Goal: Information Seeking & Learning: Learn about a topic

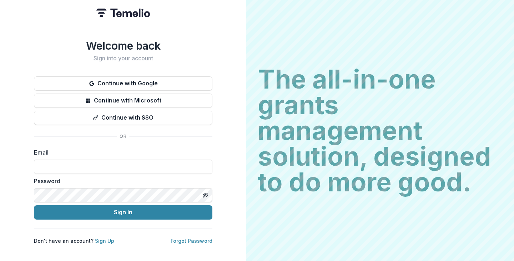
click at [131, 81] on button "Continue with Google" at bounding box center [123, 83] width 178 height 14
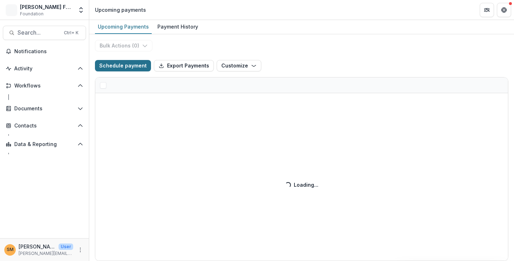
select select "******"
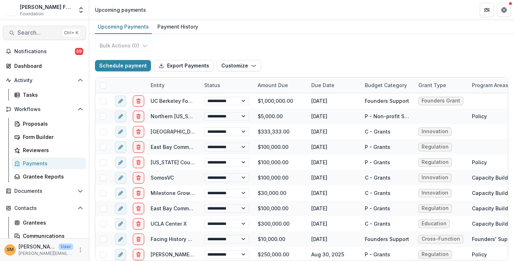
select select "******"
click at [26, 31] on span "Search..." at bounding box center [38, 32] width 42 height 7
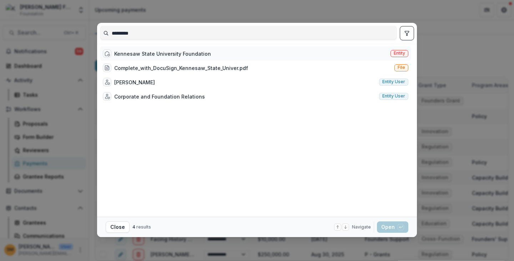
type input "********"
click at [399, 52] on span "Entity" at bounding box center [398, 53] width 11 height 5
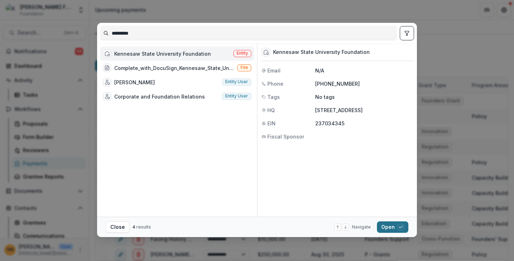
click at [391, 227] on button "Open with enter key" at bounding box center [392, 226] width 31 height 11
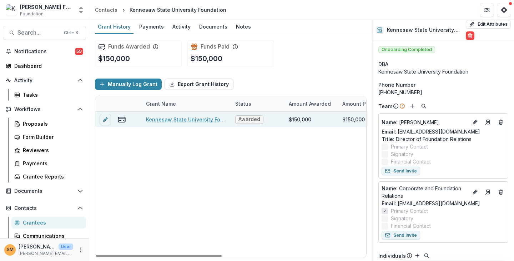
click at [168, 119] on link "Kennesaw State University Foundation - Strategic Grant - 10/12/2022" at bounding box center [186, 119] width 81 height 7
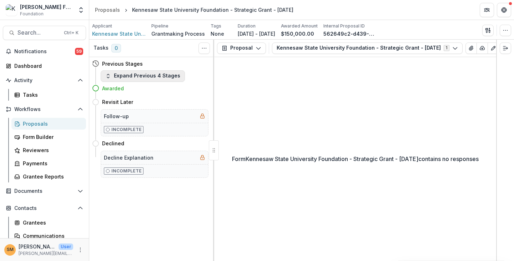
click at [121, 76] on button "Expand Previous 4 Stages" at bounding box center [143, 75] width 84 height 11
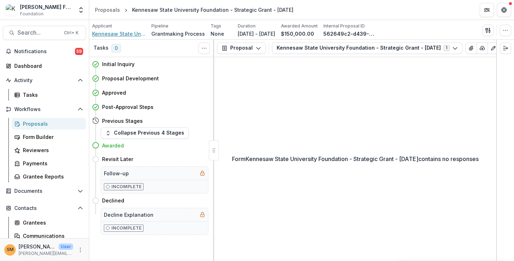
click at [126, 35] on span "Kennesaw State University Foundation" at bounding box center [119, 33] width 54 height 7
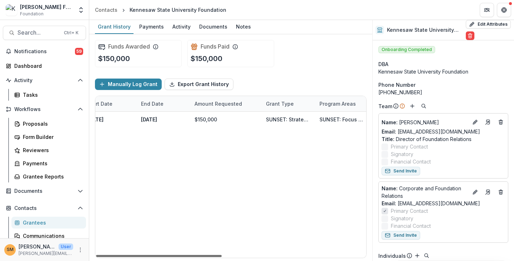
scroll to position [0, 310]
drag, startPoint x: 199, startPoint y: 256, endPoint x: 361, endPoint y: 260, distance: 162.3
click at [222, 257] on div at bounding box center [159, 256] width 126 height 2
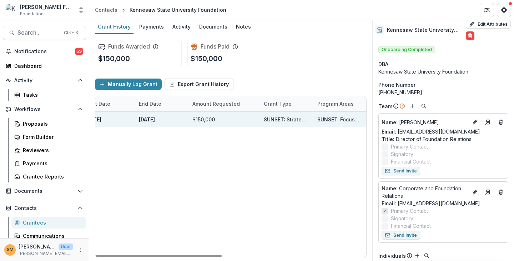
click at [336, 117] on div "SUNSET: Focus Area: Computer Science Equity" at bounding box center [339, 119] width 45 height 7
click at [337, 119] on div "SUNSET: Focus Area: Computer Science Equity" at bounding box center [339, 119] width 45 height 7
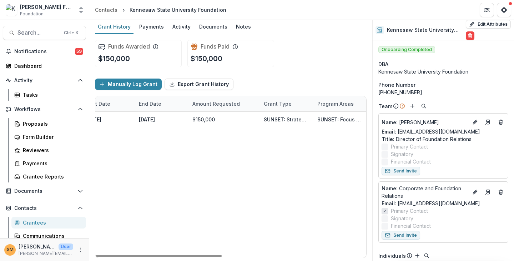
click at [319, 187] on div "Kennesaw State University Foundation - Strategic Grant - 10/12/2022 Awarded $15…" at bounding box center [75, 185] width 581 height 146
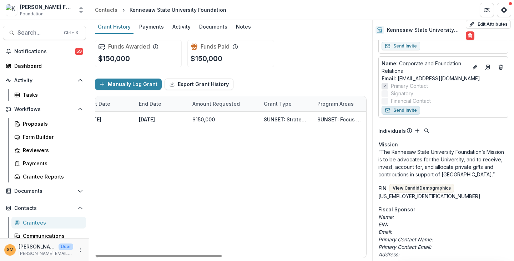
scroll to position [143, 0]
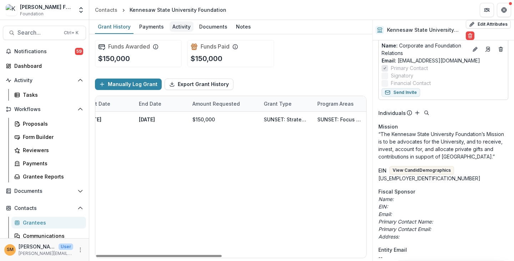
click at [180, 26] on div "Activity" at bounding box center [181, 26] width 24 height 10
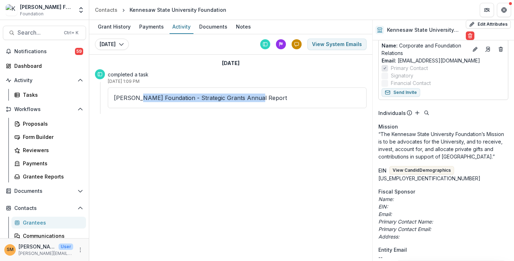
drag, startPoint x: 137, startPoint y: 95, endPoint x: 256, endPoint y: 97, distance: 119.2
click at [256, 97] on p "Kapor Foundation - Strategic Grants Annual Report" at bounding box center [237, 97] width 246 height 9
click at [206, 28] on div "Documents" at bounding box center [213, 26] width 34 height 10
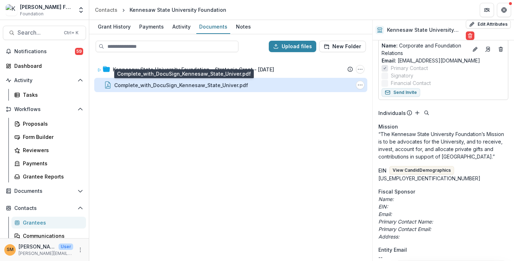
click at [144, 85] on div "Complete_with_DocuSign_Kennesaw_State_Univer.pdf" at bounding box center [181, 84] width 134 height 7
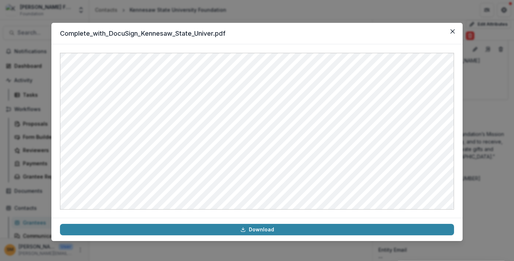
drag, startPoint x: 312, startPoint y: 38, endPoint x: 317, endPoint y: 35, distance: 6.1
click at [312, 38] on header "Complete_with_DocuSign_Kennesaw_State_Univer.pdf" at bounding box center [256, 33] width 411 height 21
click at [453, 32] on icon "Close" at bounding box center [452, 31] width 4 height 4
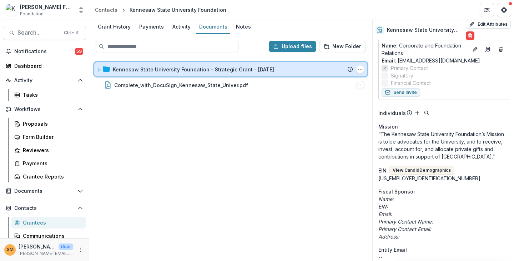
click at [97, 69] on icon at bounding box center [99, 70] width 4 height 4
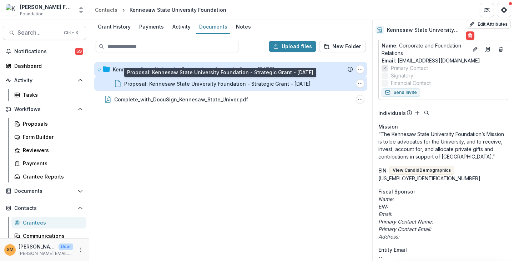
click at [146, 86] on div "Proposal: Kennesaw State University Foundation - Strategic Grant - 10/12/2022" at bounding box center [217, 83] width 186 height 7
click at [146, 86] on div "Loading..." at bounding box center [257, 131] width 380 height 151
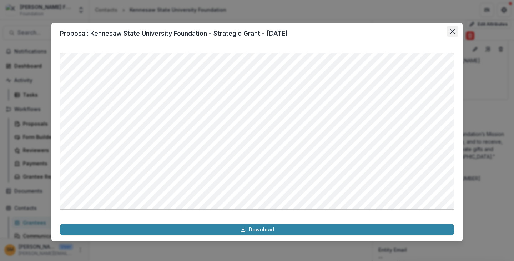
click at [452, 31] on icon "Close" at bounding box center [452, 31] width 4 height 4
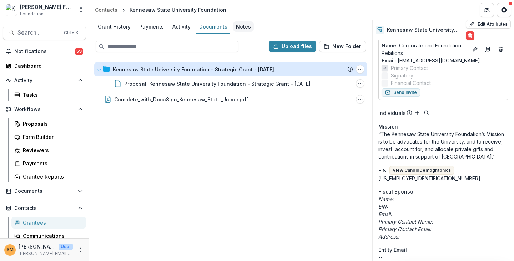
click at [243, 30] on div "Notes" at bounding box center [243, 26] width 21 height 10
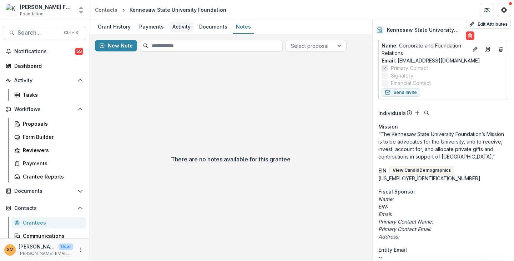
click at [184, 28] on div "Activity" at bounding box center [181, 26] width 24 height 10
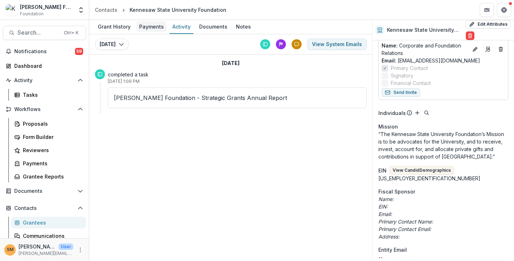
click at [147, 26] on div "Payments" at bounding box center [151, 26] width 30 height 10
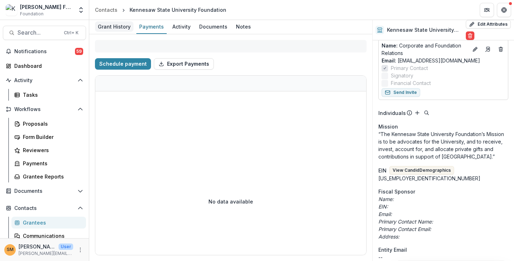
select select "****"
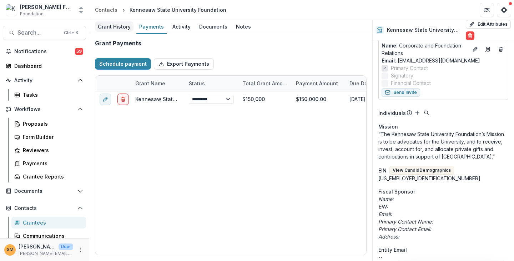
click at [108, 27] on div "Grant History" at bounding box center [114, 26] width 39 height 10
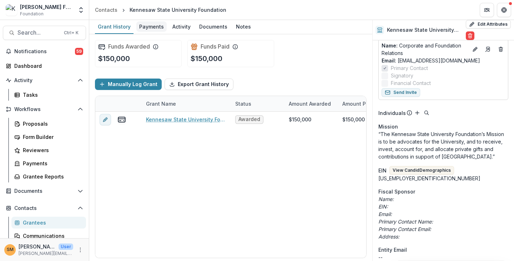
click at [155, 26] on div "Payments" at bounding box center [151, 26] width 30 height 10
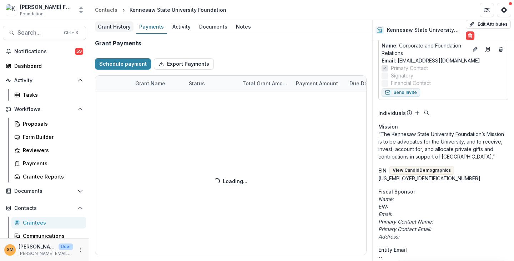
select select "****"
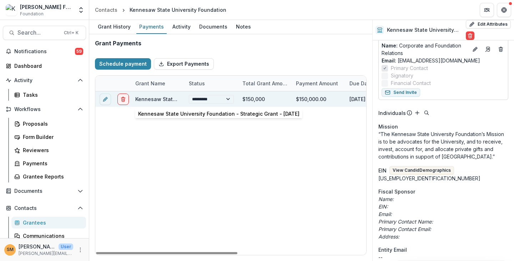
click at [151, 98] on link "Kennesaw State University Foundation - Strategic Grant - 10/12/2022" at bounding box center [215, 99] width 161 height 6
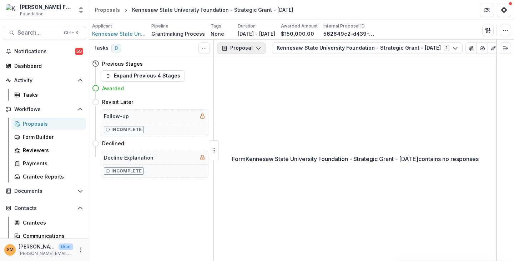
click at [235, 47] on button "Proposal" at bounding box center [241, 47] width 49 height 11
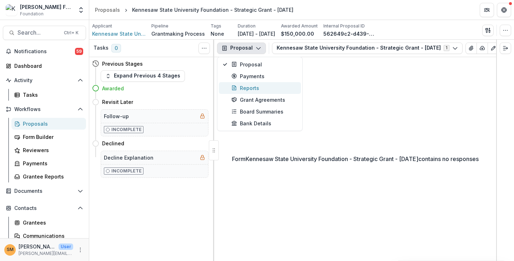
click at [243, 86] on div "Reports" at bounding box center [263, 87] width 65 height 7
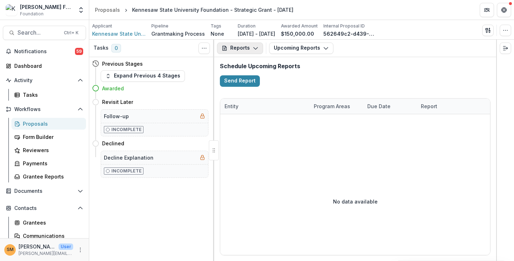
click at [248, 50] on button "Reports" at bounding box center [240, 47] width 46 height 11
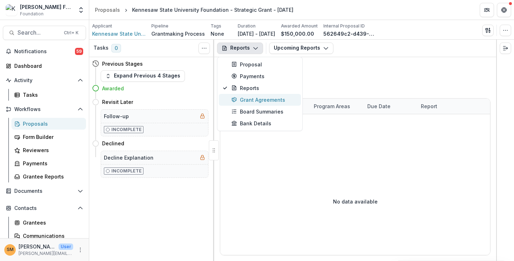
click at [245, 102] on div "Grant Agreements" at bounding box center [263, 99] width 65 height 7
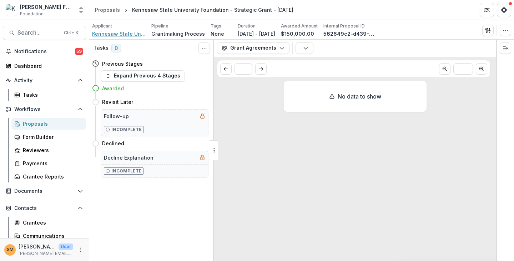
click at [120, 35] on span "Kennesaw State University Foundation" at bounding box center [119, 33] width 54 height 7
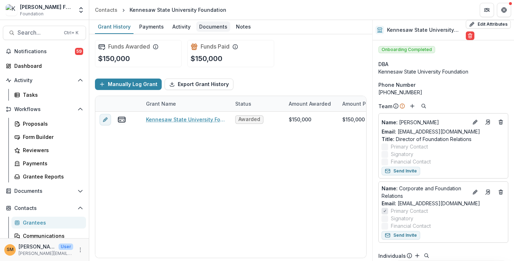
click at [208, 30] on div "Documents" at bounding box center [213, 26] width 34 height 10
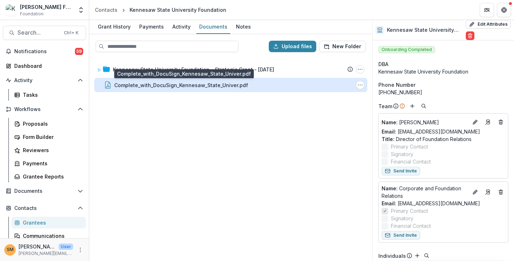
click at [164, 84] on div "Complete_with_DocuSign_Kennesaw_State_Univer.pdf" at bounding box center [181, 84] width 134 height 7
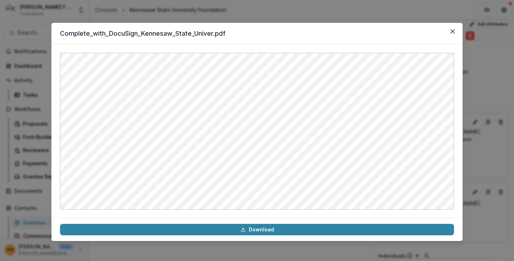
scroll to position [45, 0]
